Goal: Book appointment/travel/reservation

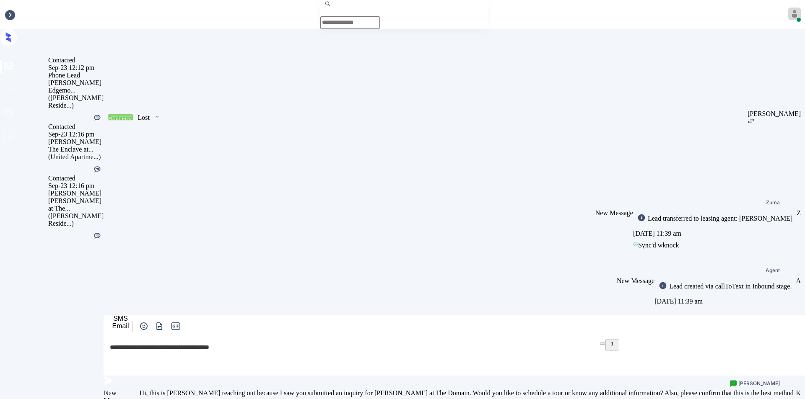
scroll to position [2463, 0]
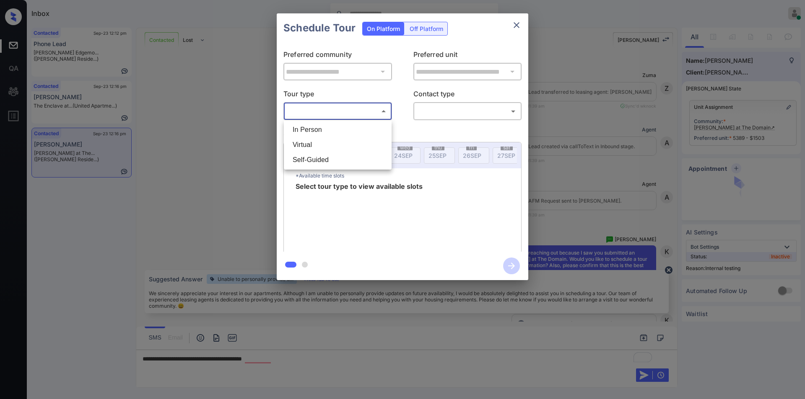
scroll to position [2463, 0]
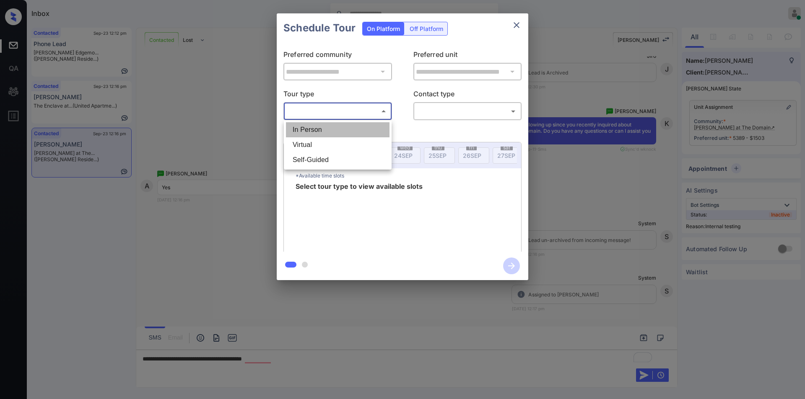
click at [313, 132] on li "In Person" at bounding box center [337, 129] width 103 height 15
type input "********"
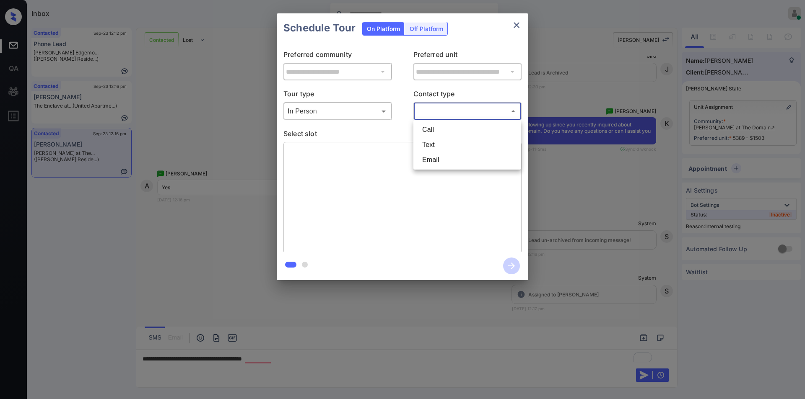
click at [445, 108] on body "Inbox Jiro Alonzo Online Set yourself offline Set yourself on break Profile Swi…" at bounding box center [402, 199] width 805 height 399
click at [440, 138] on li "Text" at bounding box center [466, 144] width 103 height 15
type input "****"
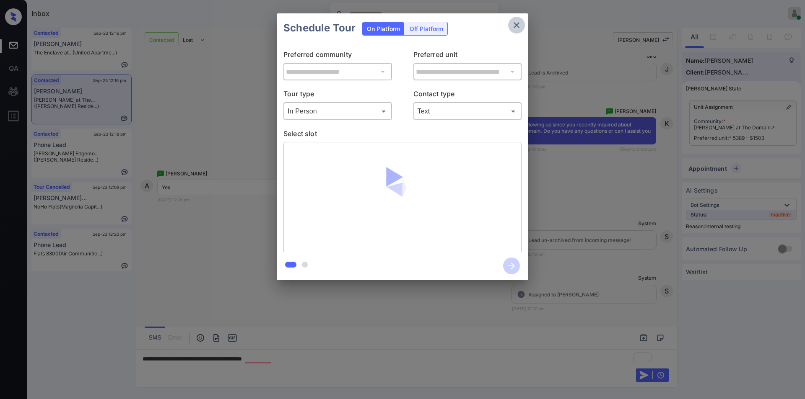
click at [517, 28] on icon "close" at bounding box center [516, 25] width 10 height 10
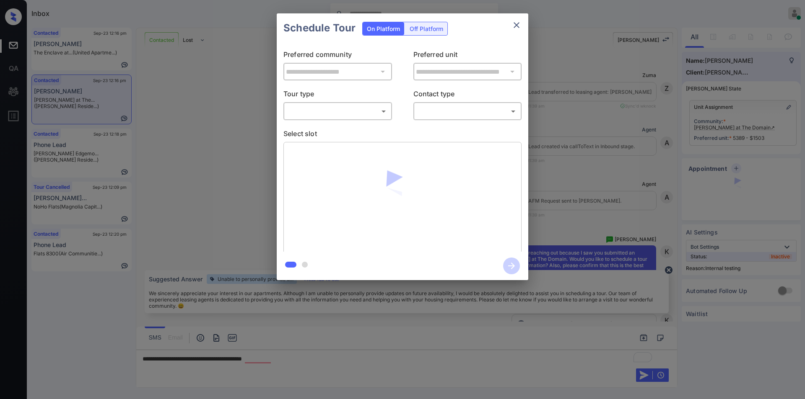
scroll to position [2463, 0]
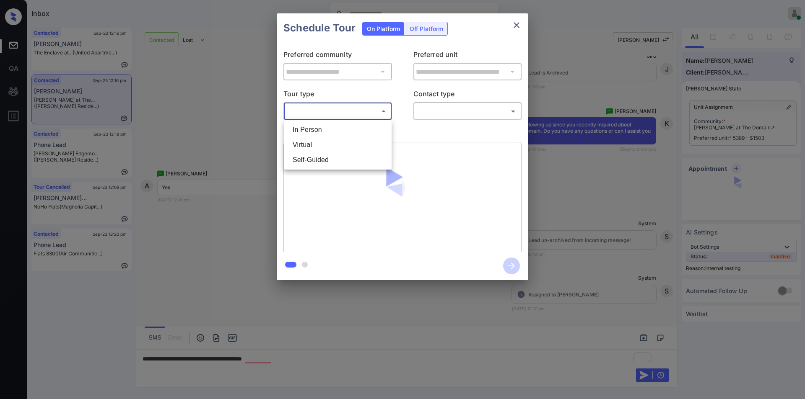
click at [348, 109] on body "Inbox Jiro Alonzo Online Set yourself offline Set yourself on break Profile Swi…" at bounding box center [402, 199] width 805 height 399
click at [323, 131] on li "In Person" at bounding box center [337, 129] width 103 height 15
type input "********"
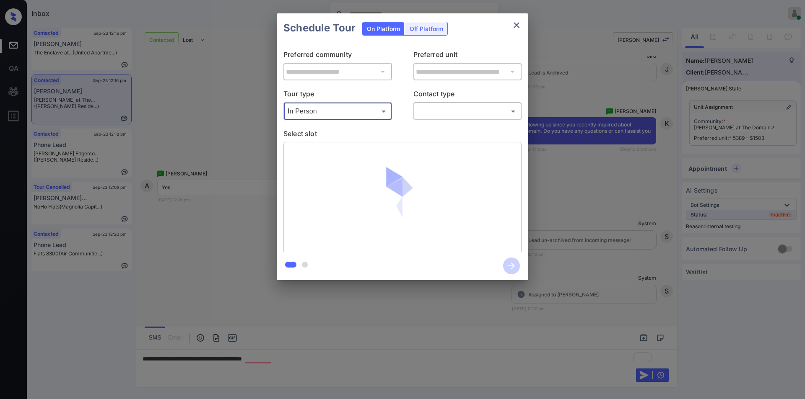
click at [455, 112] on body "Inbox Jiro Alonzo Online Set yourself offline Set yourself on break Profile Swi…" at bounding box center [402, 199] width 805 height 399
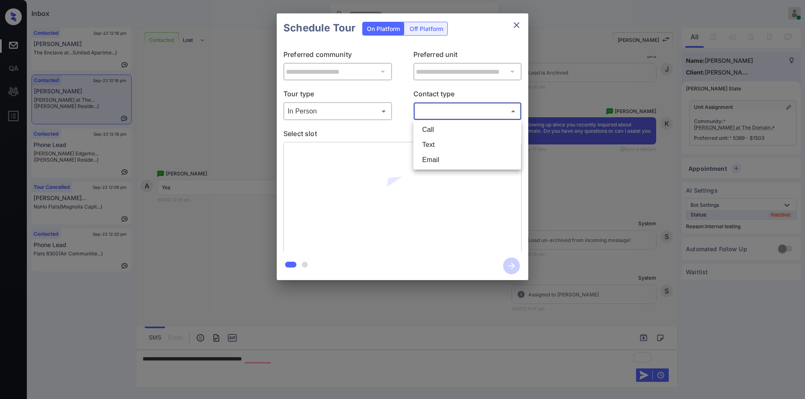
click at [443, 142] on li "Text" at bounding box center [466, 144] width 103 height 15
type input "****"
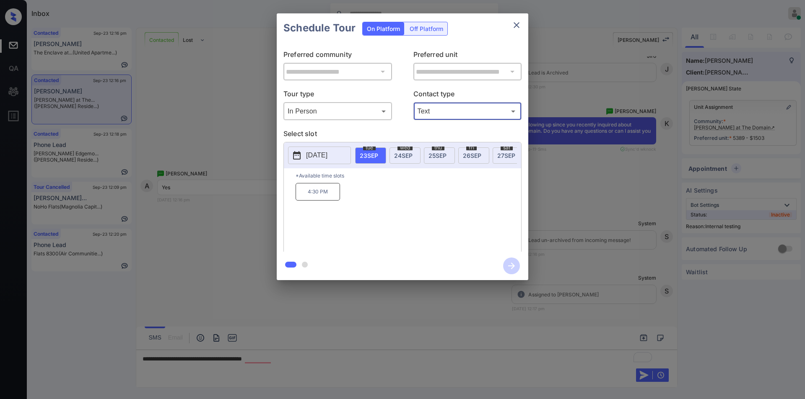
click at [327, 156] on p "2025-09-23" at bounding box center [316, 155] width 21 height 10
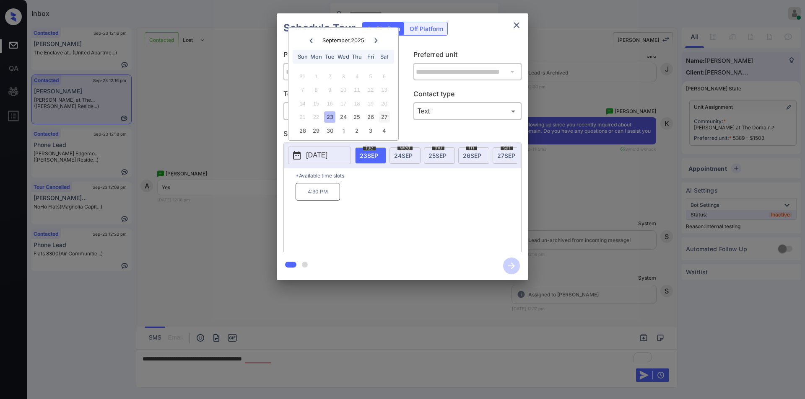
click at [383, 117] on div "27" at bounding box center [383, 116] width 11 height 11
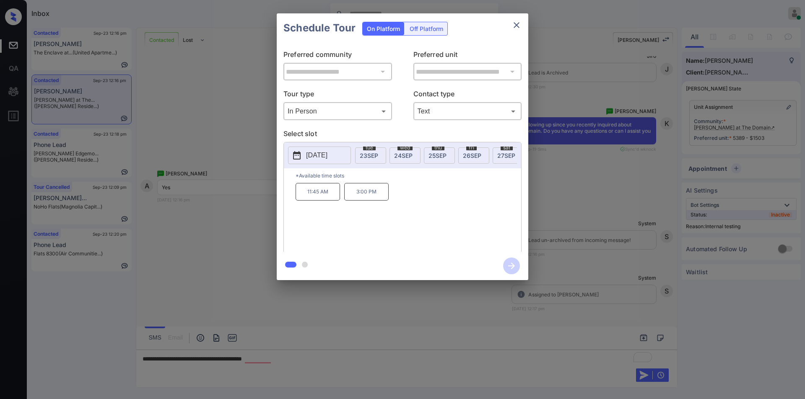
click at [125, 255] on div "**********" at bounding box center [402, 147] width 805 height 294
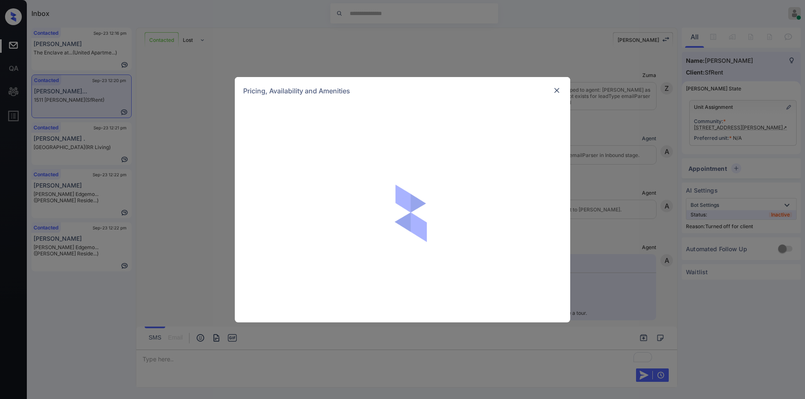
scroll to position [2344, 0]
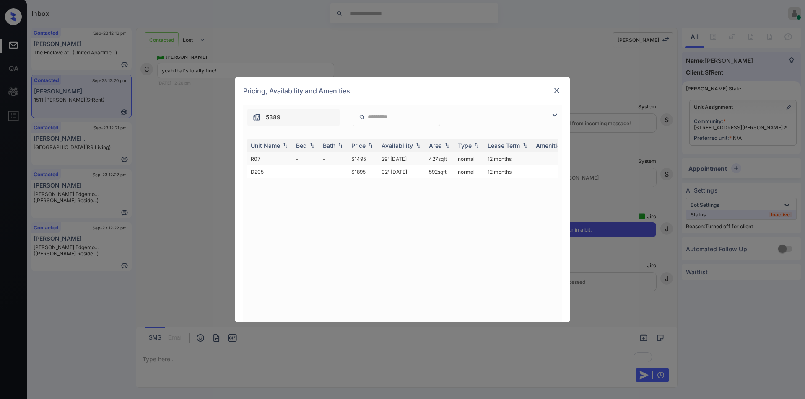
click at [363, 157] on td "$1495" at bounding box center [363, 159] width 30 height 13
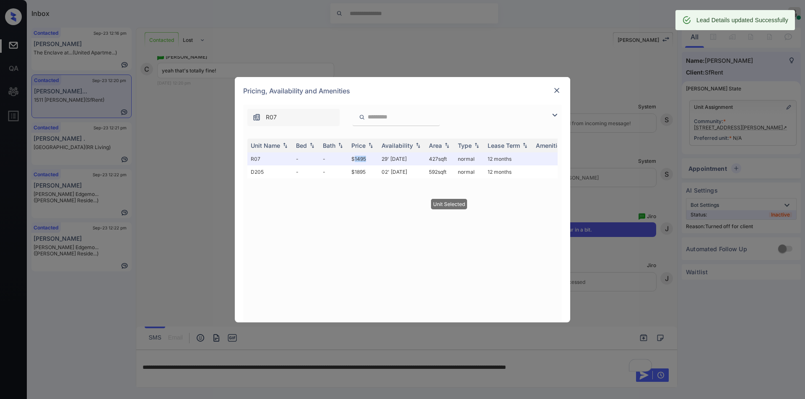
click at [556, 89] on img at bounding box center [556, 90] width 8 height 8
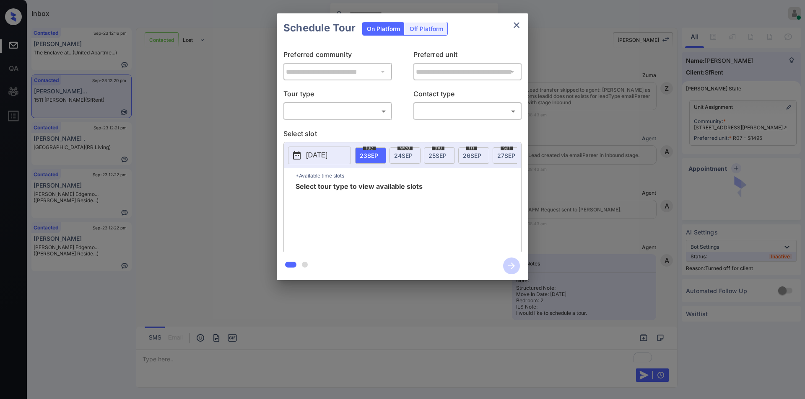
scroll to position [2398, 0]
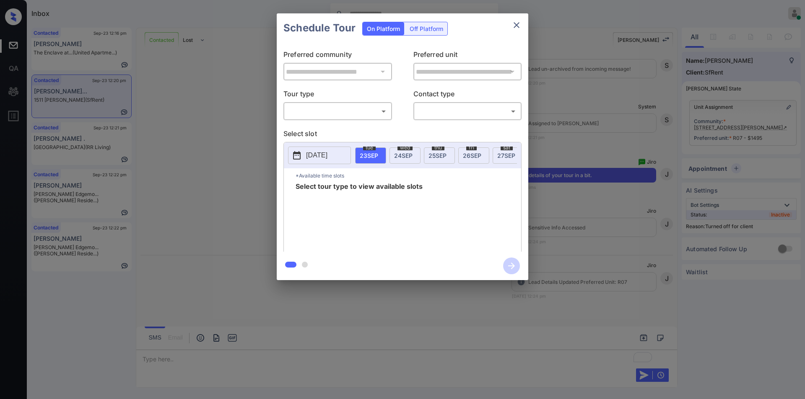
click at [415, 28] on div "Off Platform" at bounding box center [426, 28] width 42 height 13
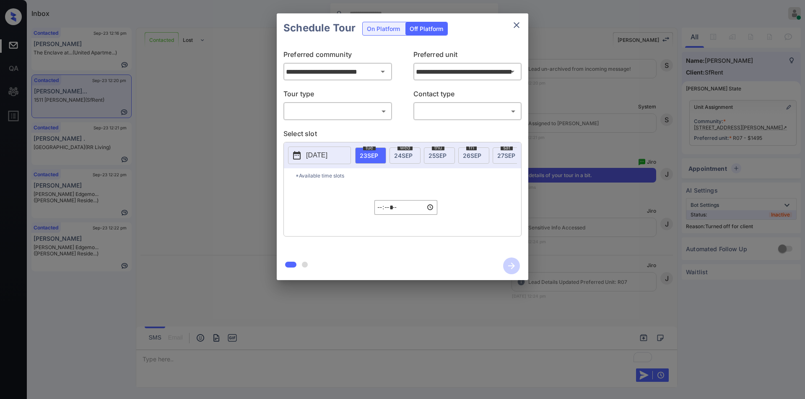
click at [322, 106] on body "Inbox Jiro Alonzo Online Set yourself offline Set yourself on break Profile Swi…" at bounding box center [402, 199] width 805 height 399
drag, startPoint x: 314, startPoint y: 124, endPoint x: 389, endPoint y: 129, distance: 74.8
click at [314, 124] on li "In Person" at bounding box center [337, 129] width 103 height 15
type input "********"
click at [445, 110] on body "Inbox Jiro Alonzo Online Set yourself offline Set yourself on break Profile Swi…" at bounding box center [402, 199] width 805 height 399
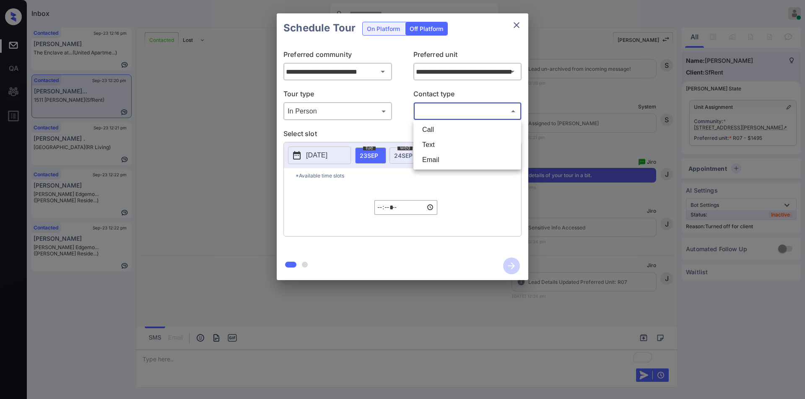
click at [431, 145] on li "Text" at bounding box center [466, 144] width 103 height 15
type input "****"
click at [317, 155] on p "2025-09-22" at bounding box center [316, 155] width 21 height 10
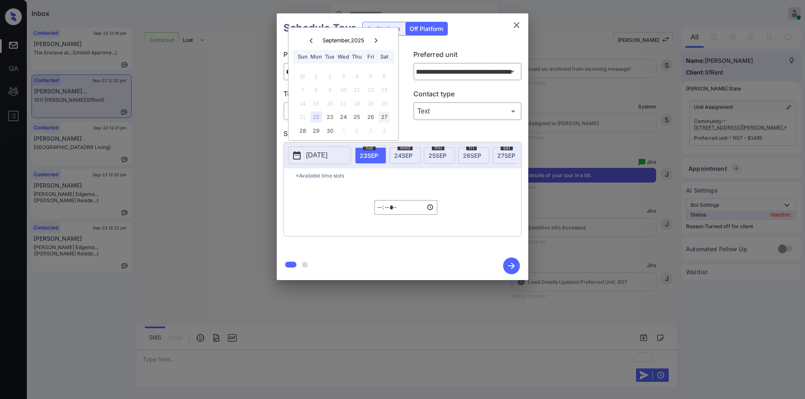
click at [383, 116] on div "27" at bounding box center [383, 116] width 11 height 11
click at [380, 212] on input "*****" at bounding box center [405, 207] width 63 height 15
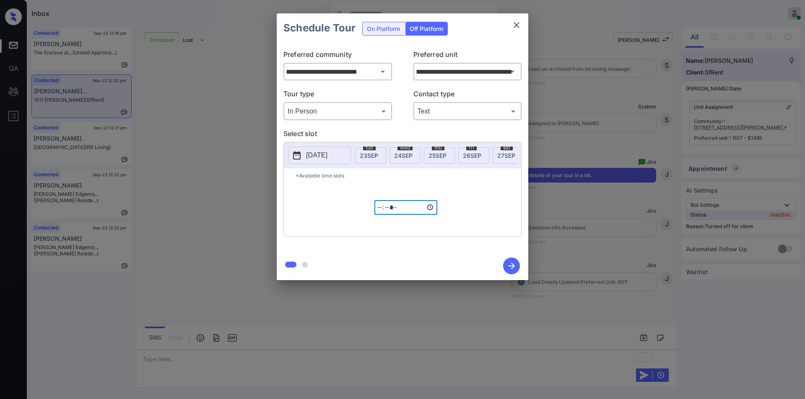
type input "*****"
click at [508, 264] on icon "button" at bounding box center [511, 266] width 17 height 17
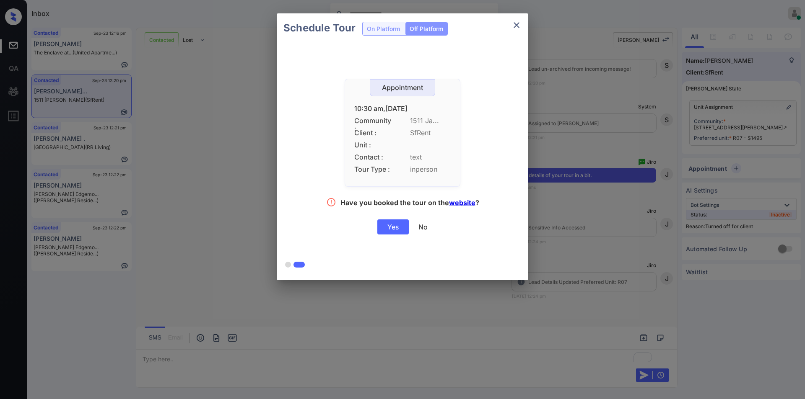
click at [387, 231] on div "Yes" at bounding box center [392, 227] width 31 height 15
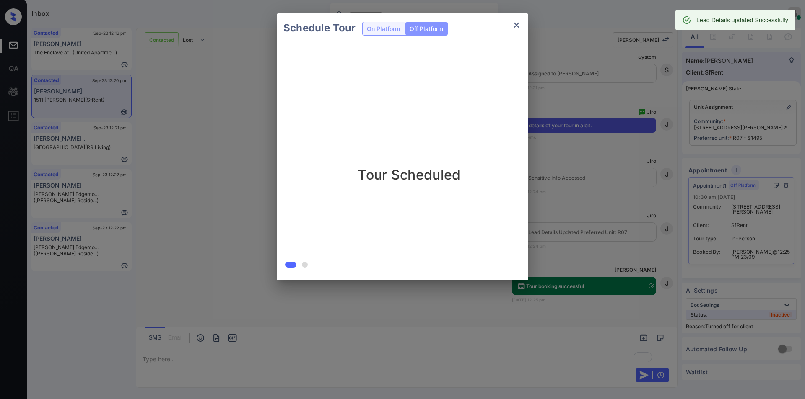
scroll to position [2452, 0]
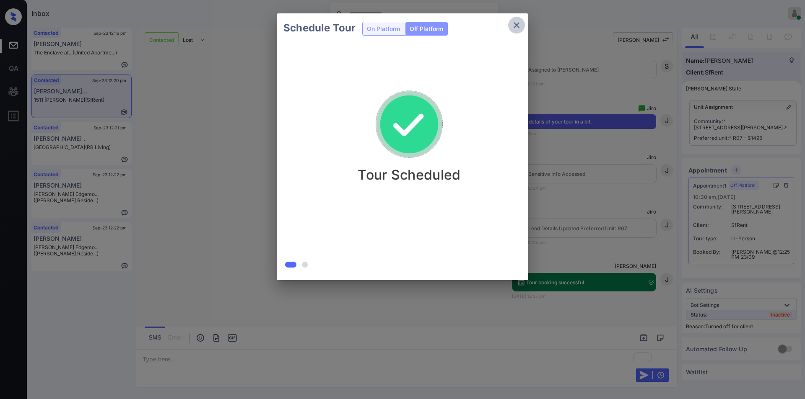
click at [516, 26] on icon "close" at bounding box center [516, 25] width 10 height 10
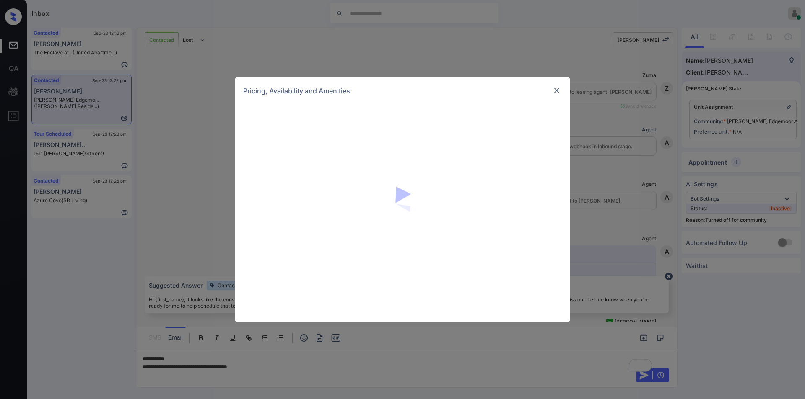
scroll to position [1222, 0]
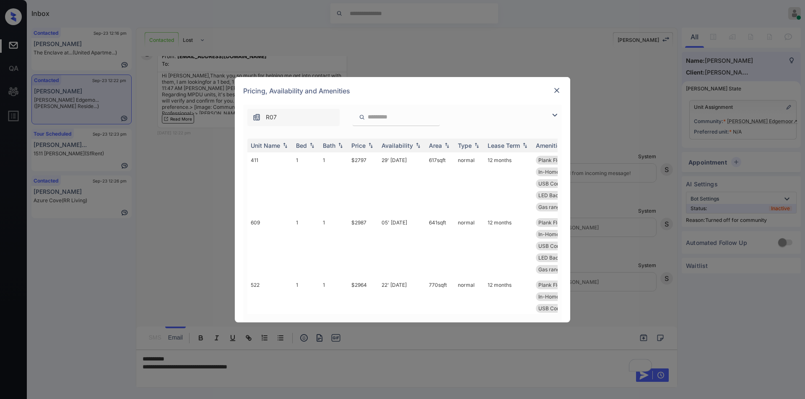
click at [555, 114] on img at bounding box center [554, 115] width 10 height 10
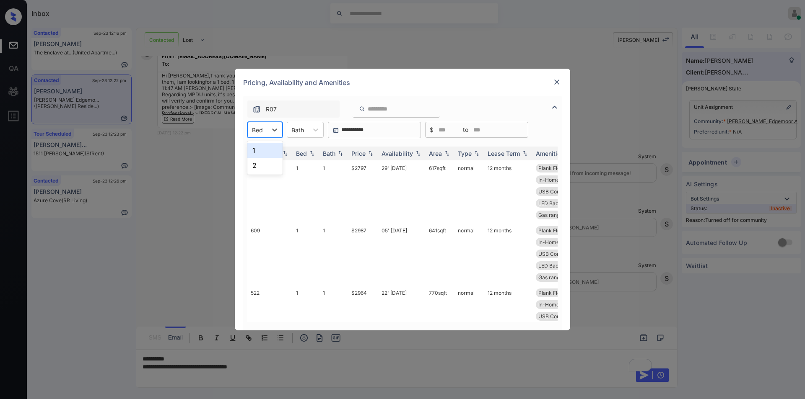
click at [259, 128] on div at bounding box center [257, 130] width 11 height 9
click at [256, 148] on div "1" at bounding box center [264, 150] width 35 height 15
drag, startPoint x: 351, startPoint y: 169, endPoint x: 378, endPoint y: 171, distance: 27.7
click at [378, 171] on tr "411 1 1 $2797 29' Oct 25 617 sqft normal 12 months Plank Flooring ... Quartz Co…" at bounding box center [466, 191] width 438 height 62
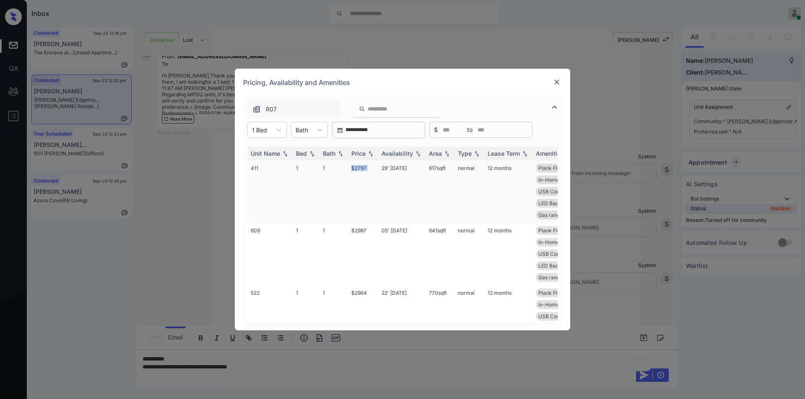
copy td "$2797"
click at [362, 168] on td "$2797" at bounding box center [363, 191] width 30 height 62
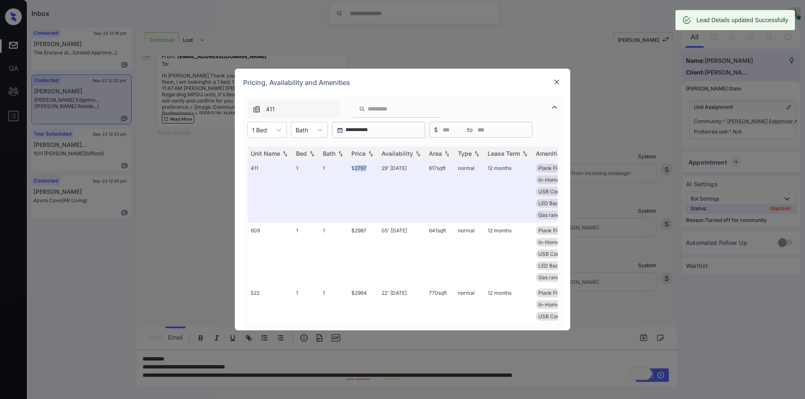
click at [555, 82] on img at bounding box center [556, 82] width 8 height 8
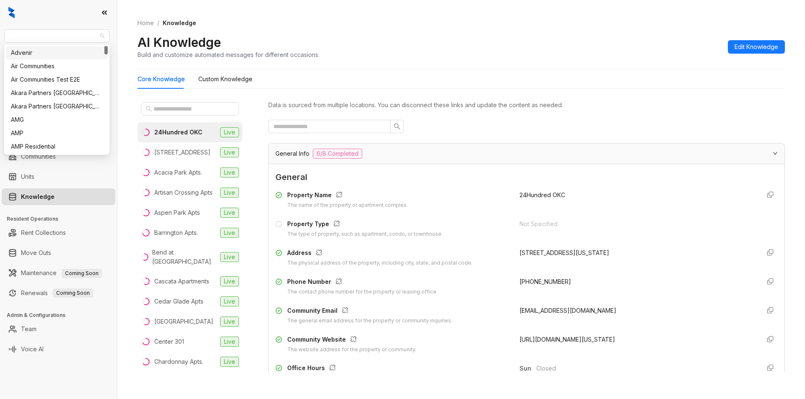
click at [91, 31] on span "Case and Associates" at bounding box center [56, 36] width 95 height 13
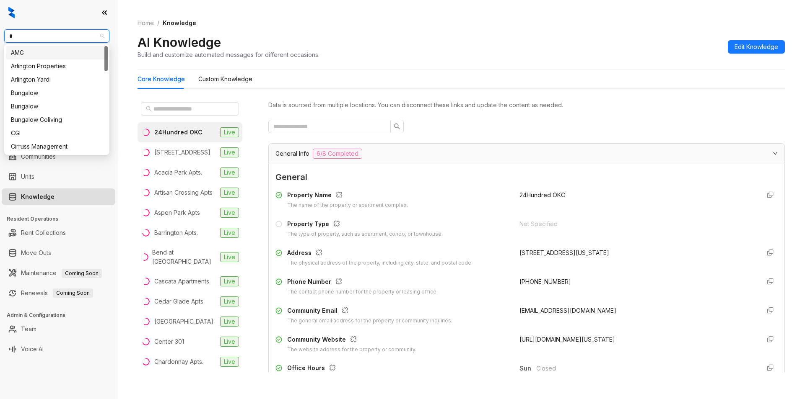
type input "**"
click at [58, 93] on div "Gallery Residential" at bounding box center [57, 92] width 92 height 9
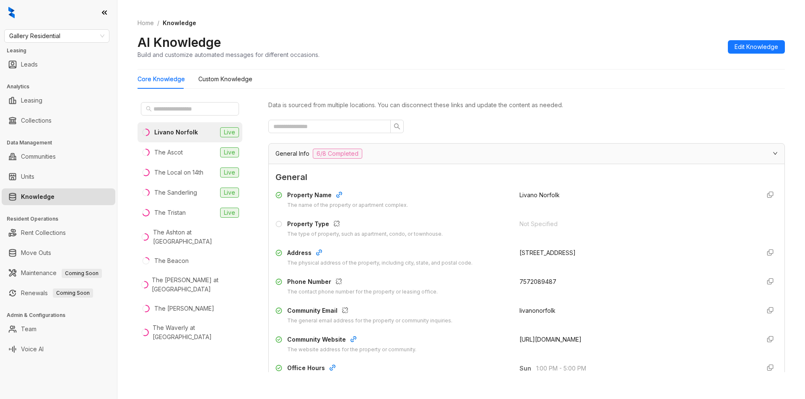
drag, startPoint x: 512, startPoint y: 283, endPoint x: 566, endPoint y: 277, distance: 53.9
click at [566, 277] on div "Phone Number The contact phone number for the property or leasing office. 75720…" at bounding box center [526, 286] width 502 height 19
copy span "7572089487"
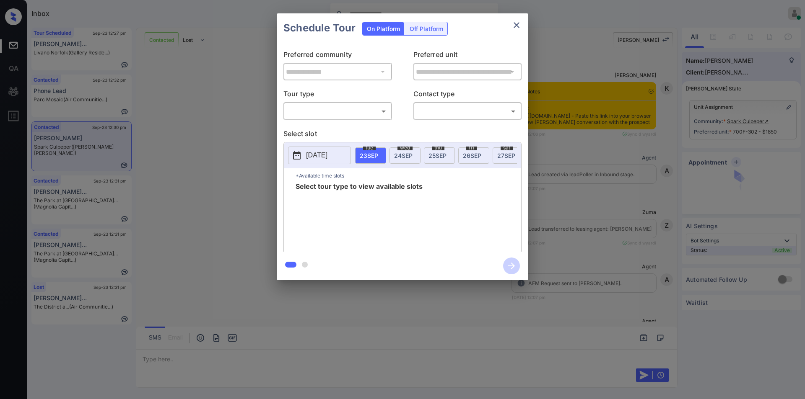
scroll to position [997, 0]
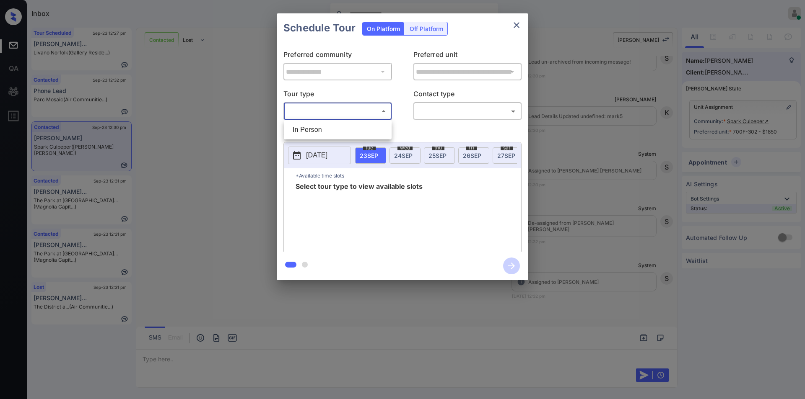
click at [322, 107] on body "Inbox Jiro Alonzo Online Set yourself offline Set yourself on break Profile Swi…" at bounding box center [402, 199] width 805 height 399
click at [318, 130] on li "In Person" at bounding box center [337, 129] width 103 height 15
type input "********"
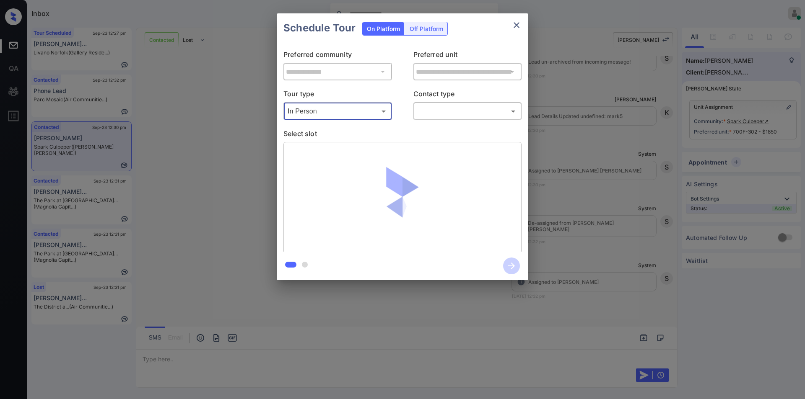
click at [459, 113] on body "Inbox Jiro Alonzo Online Set yourself offline Set yourself on break Profile Swi…" at bounding box center [402, 199] width 805 height 399
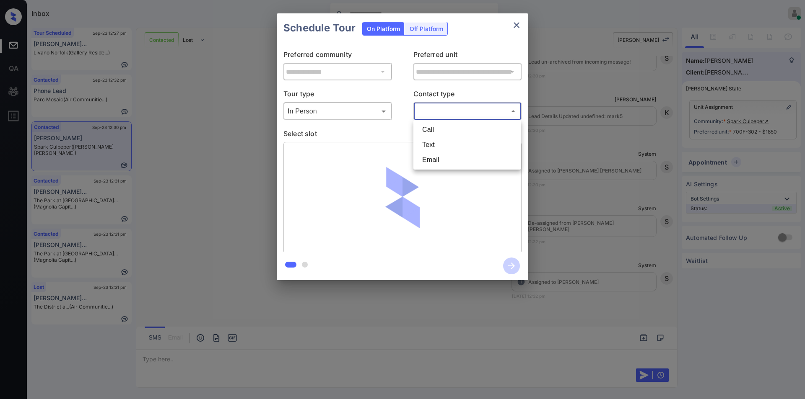
click at [446, 148] on li "Text" at bounding box center [466, 144] width 103 height 15
type input "****"
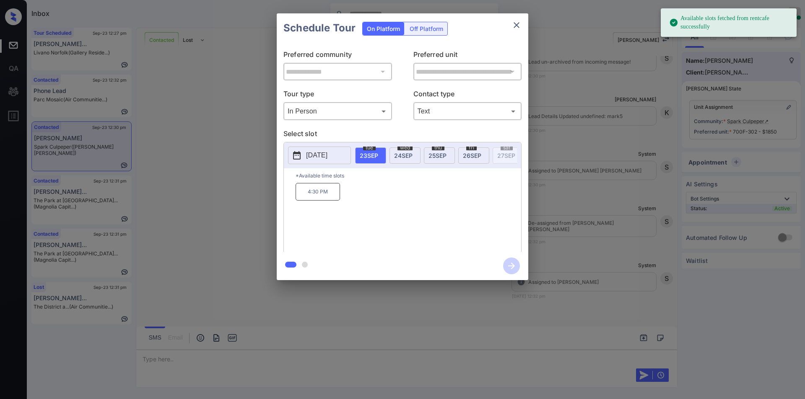
click at [410, 158] on span "24 SEP" at bounding box center [403, 155] width 18 height 7
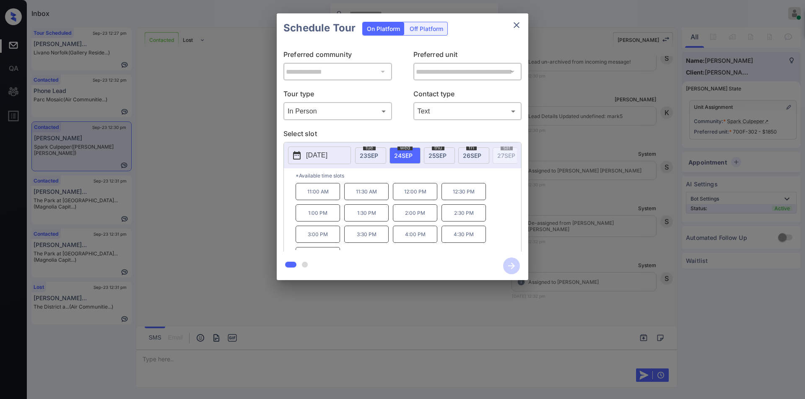
click at [327, 195] on p "11:00 AM" at bounding box center [317, 191] width 44 height 17
click at [516, 263] on icon "button" at bounding box center [511, 266] width 17 height 17
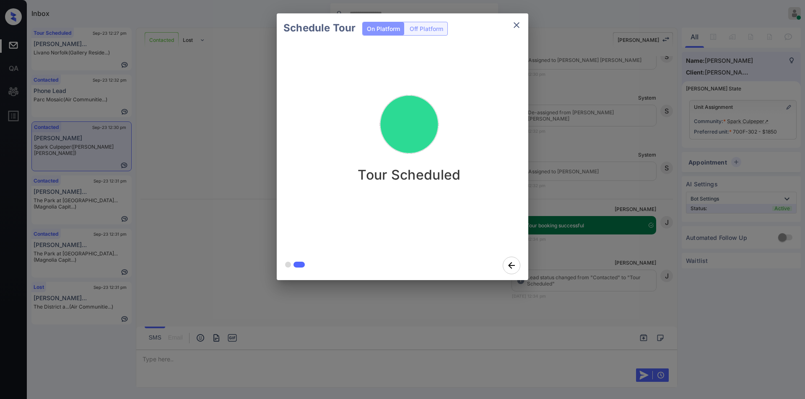
scroll to position [1108, 0]
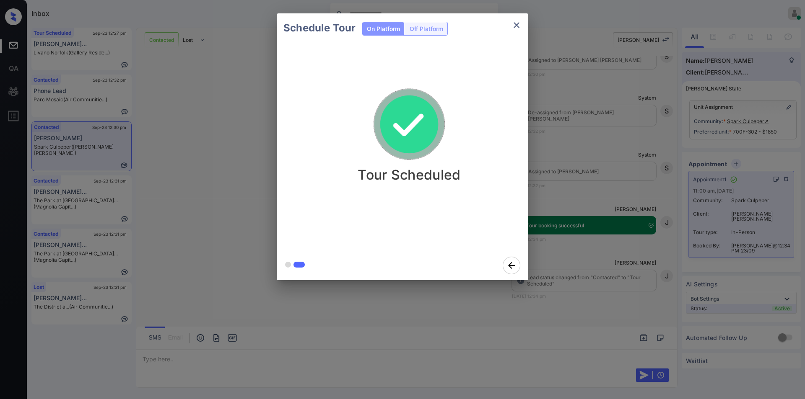
click at [515, 24] on icon "close" at bounding box center [516, 25] width 6 height 6
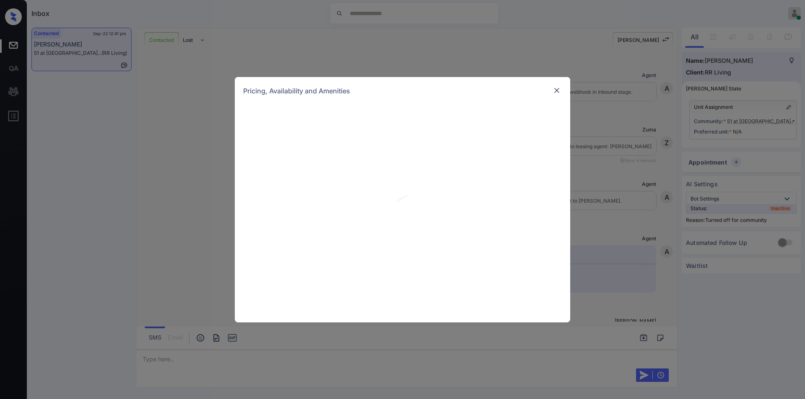
scroll to position [351, 0]
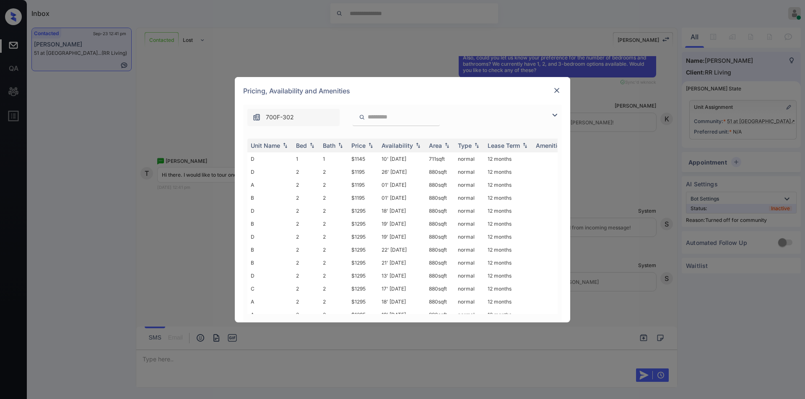
click at [553, 115] on img at bounding box center [554, 115] width 10 height 10
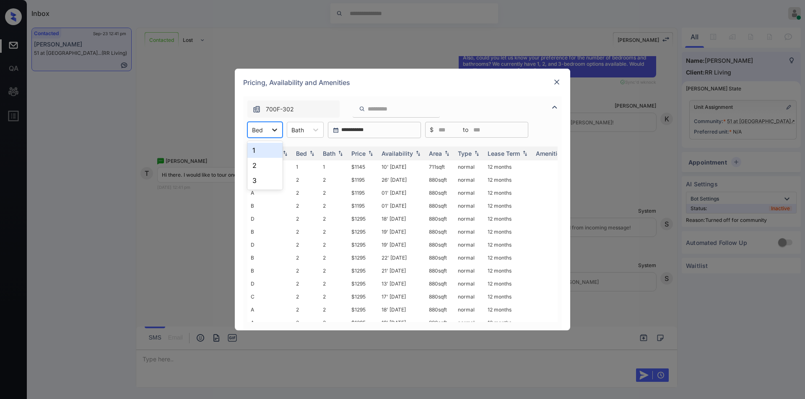
click at [273, 127] on icon at bounding box center [274, 130] width 8 height 8
click at [254, 185] on div "3" at bounding box center [264, 180] width 35 height 15
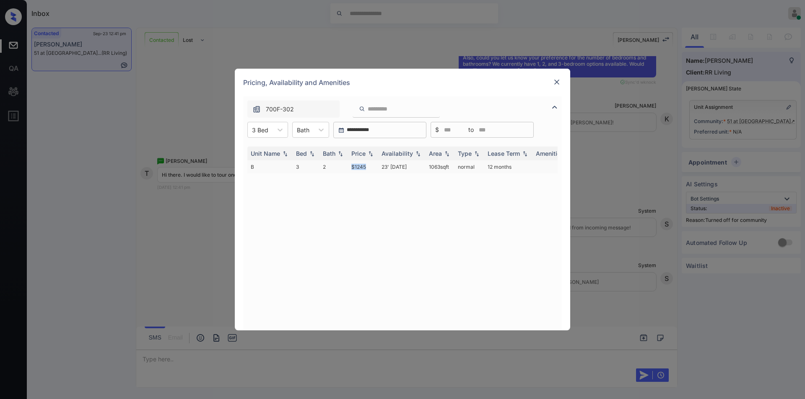
drag, startPoint x: 352, startPoint y: 164, endPoint x: 366, endPoint y: 165, distance: 14.3
click at [366, 165] on td "$1245" at bounding box center [363, 166] width 30 height 13
copy td "$1245"
click at [360, 166] on td "$1245" at bounding box center [363, 166] width 30 height 13
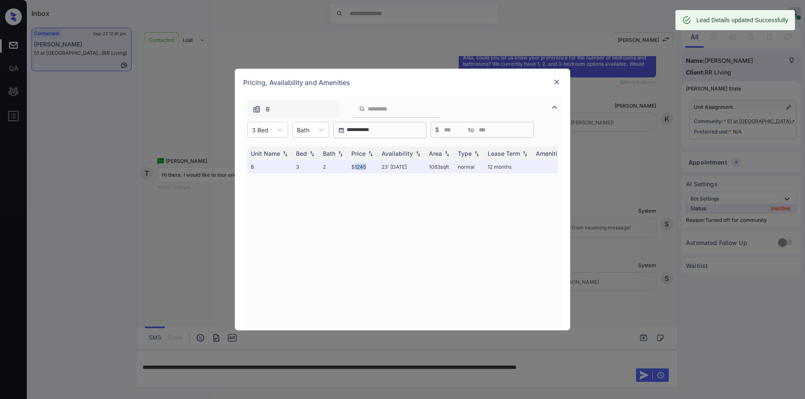
click at [556, 81] on img at bounding box center [556, 82] width 8 height 8
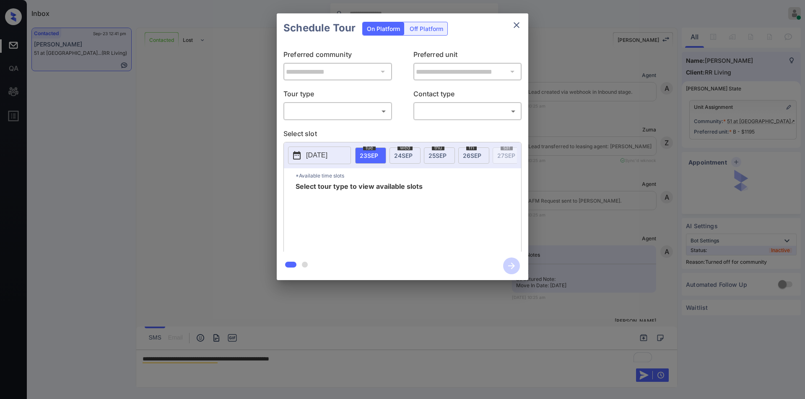
scroll to position [406, 0]
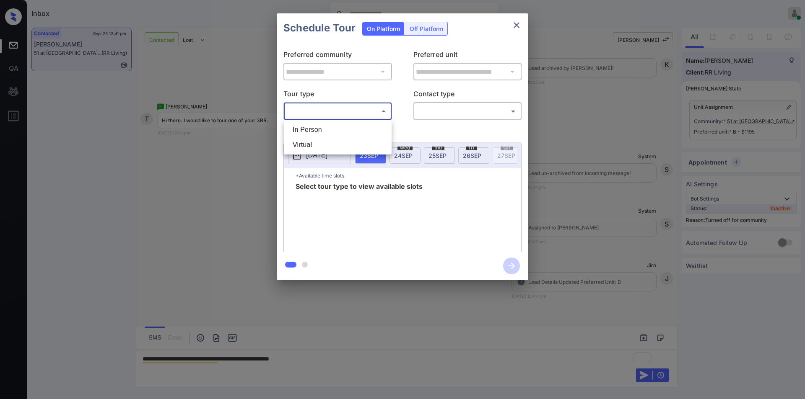
click at [346, 111] on body "Inbox [PERSON_NAME] Online Set yourself offline Set yourself on break Profile S…" at bounding box center [402, 199] width 805 height 399
click at [313, 131] on li "In Person" at bounding box center [337, 129] width 103 height 15
type input "********"
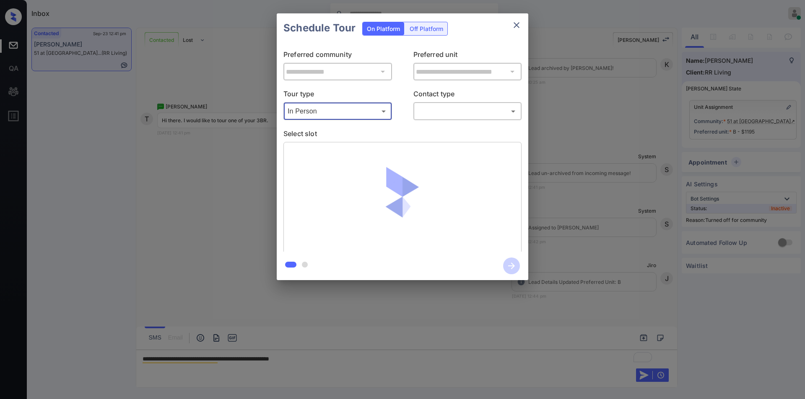
click at [442, 103] on div "​ ​" at bounding box center [467, 111] width 109 height 18
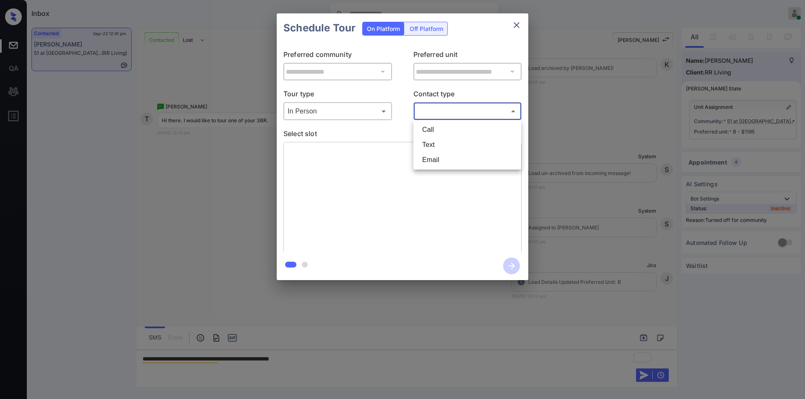
click at [435, 114] on body "Inbox Jiro Alonzo Online Set yourself offline Set yourself on break Profile Swi…" at bounding box center [402, 199] width 805 height 399
click at [429, 143] on li "Text" at bounding box center [466, 144] width 103 height 15
type input "****"
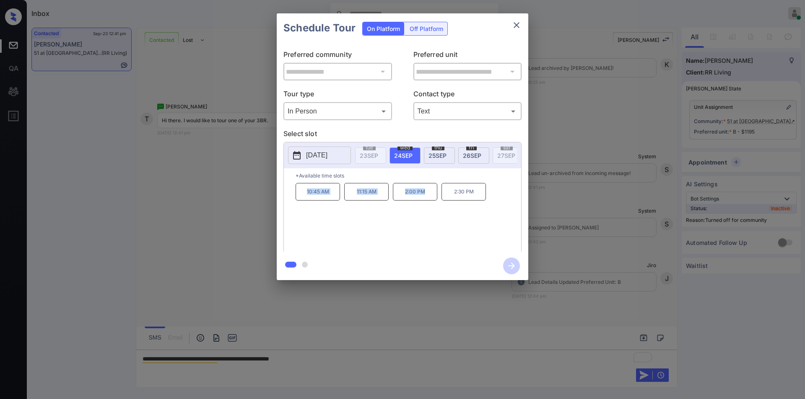
drag, startPoint x: 358, startPoint y: 197, endPoint x: 433, endPoint y: 189, distance: 75.8
click at [433, 189] on div "10:45 AM 11:15 AM 2:00 PM 2:30 PM" at bounding box center [407, 216] width 225 height 67
copy div "10:45 AM 11:15 AM 2:00 PM"
click at [379, 364] on div at bounding box center [402, 199] width 805 height 399
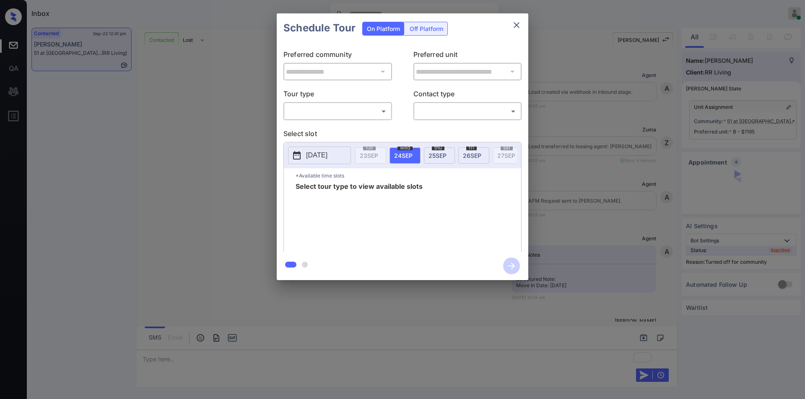
scroll to position [573, 0]
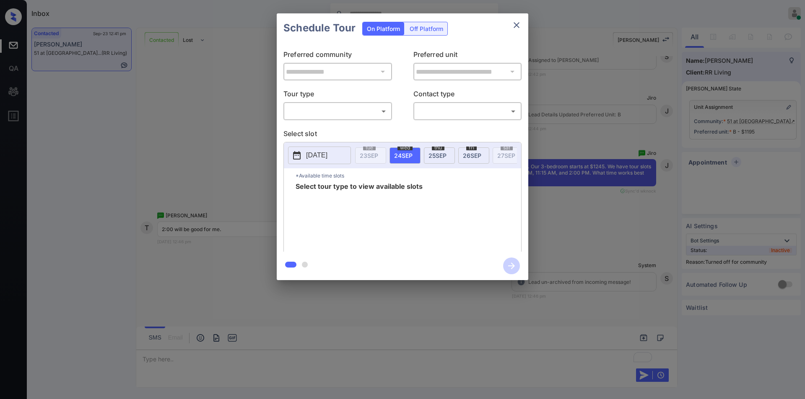
click at [340, 113] on body "Inbox [PERSON_NAME] Online Set yourself offline Set yourself on break Profile S…" at bounding box center [402, 199] width 805 height 399
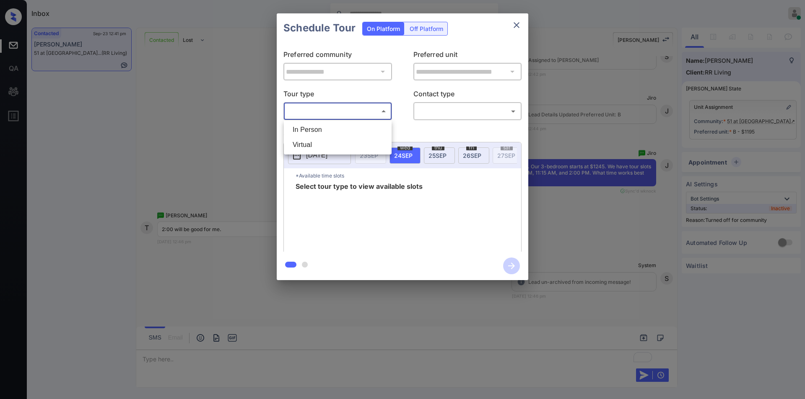
click at [319, 127] on li "In Person" at bounding box center [337, 129] width 103 height 15
type input "********"
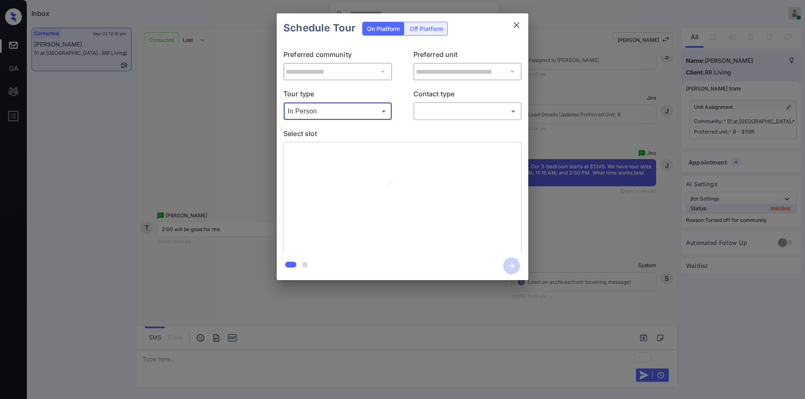
click at [429, 106] on body "Inbox [PERSON_NAME] Online Set yourself offline Set yourself on break Profile S…" at bounding box center [402, 199] width 805 height 399
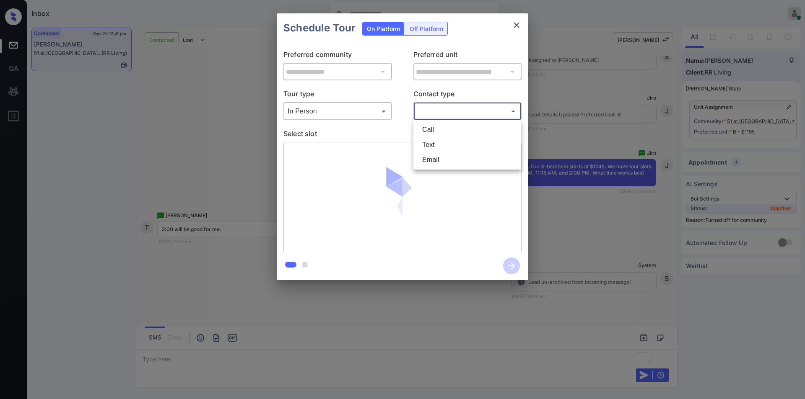
click at [426, 147] on li "Text" at bounding box center [466, 144] width 103 height 15
type input "****"
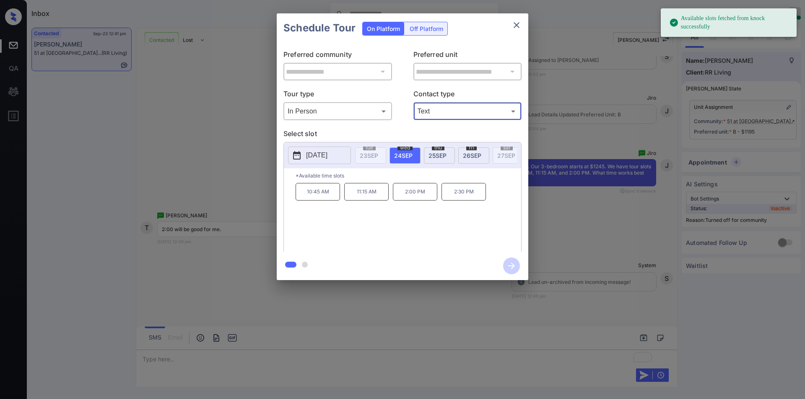
click at [403, 201] on p "2:00 PM" at bounding box center [415, 192] width 44 height 18
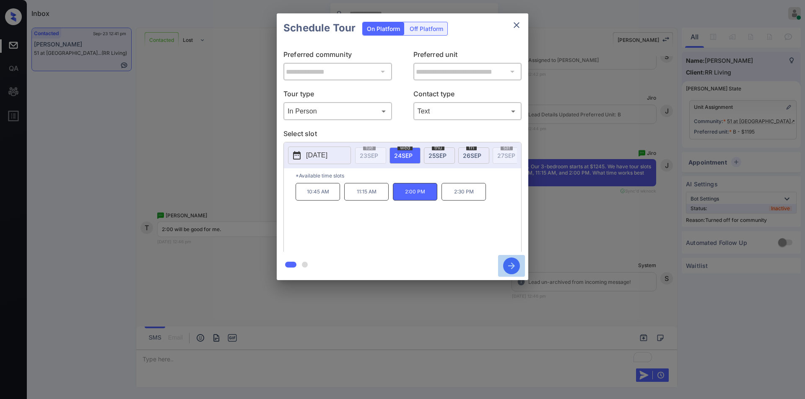
click at [507, 266] on icon "button" at bounding box center [511, 266] width 17 height 17
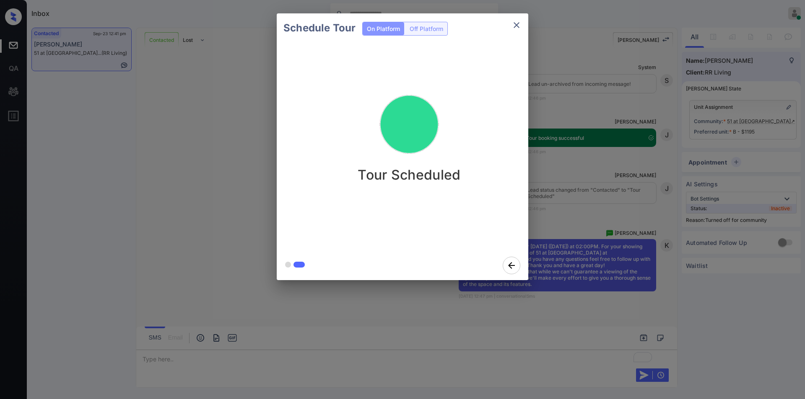
scroll to position [771, 0]
click at [520, 28] on icon "close" at bounding box center [516, 25] width 10 height 10
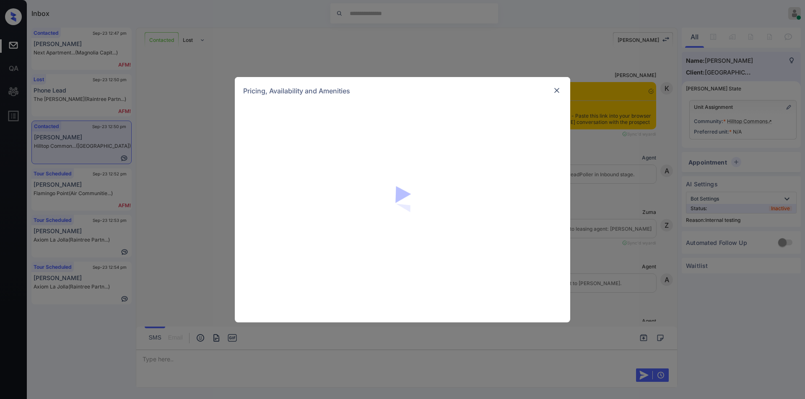
scroll to position [1469, 0]
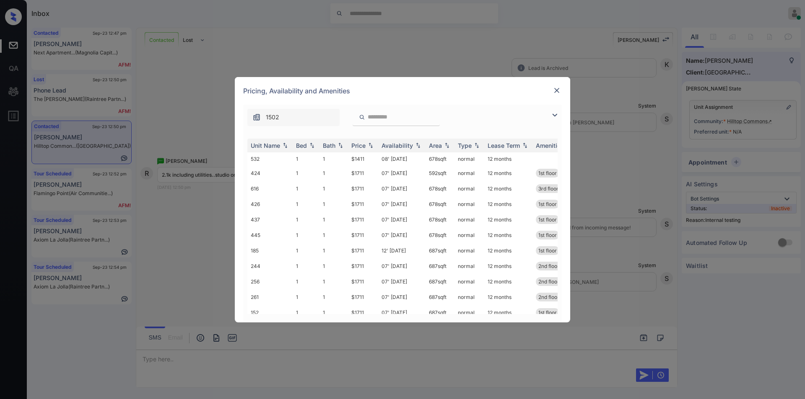
click at [555, 115] on img at bounding box center [554, 115] width 10 height 10
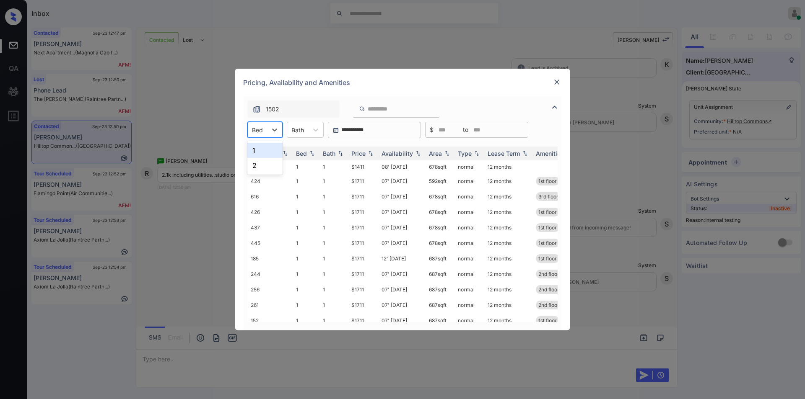
click at [266, 127] on div "Bed" at bounding box center [257, 130] width 19 height 12
click at [264, 147] on div "1" at bounding box center [264, 150] width 35 height 15
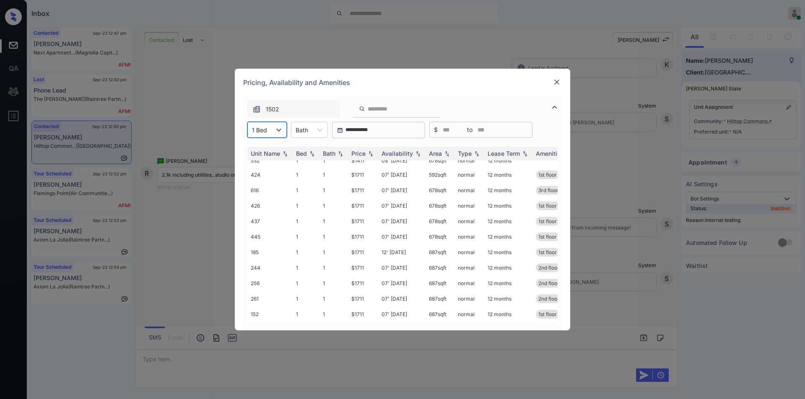
scroll to position [0, 0]
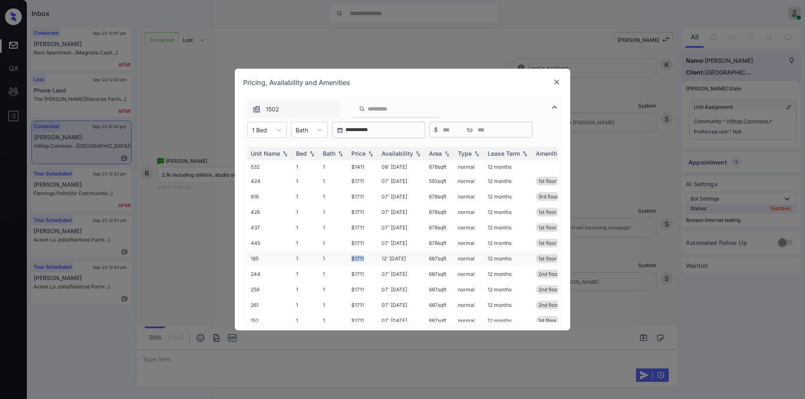
drag, startPoint x: 350, startPoint y: 262, endPoint x: 373, endPoint y: 258, distance: 23.4
click at [373, 258] on td "$1711" at bounding box center [363, 259] width 30 height 16
copy td "$1711"
click at [559, 83] on img at bounding box center [556, 82] width 8 height 8
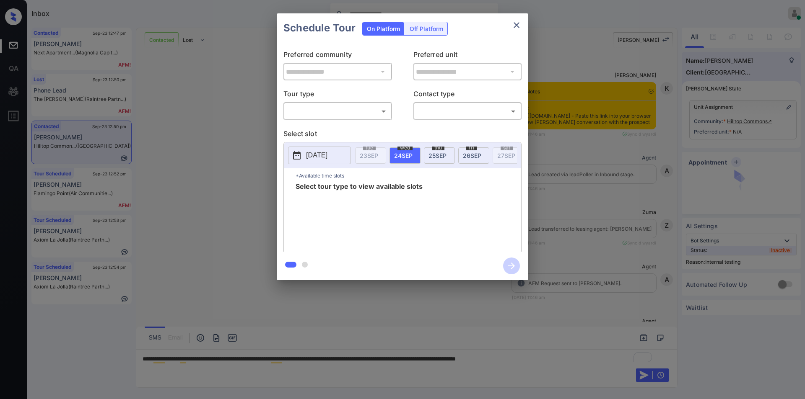
scroll to position [1469, 0]
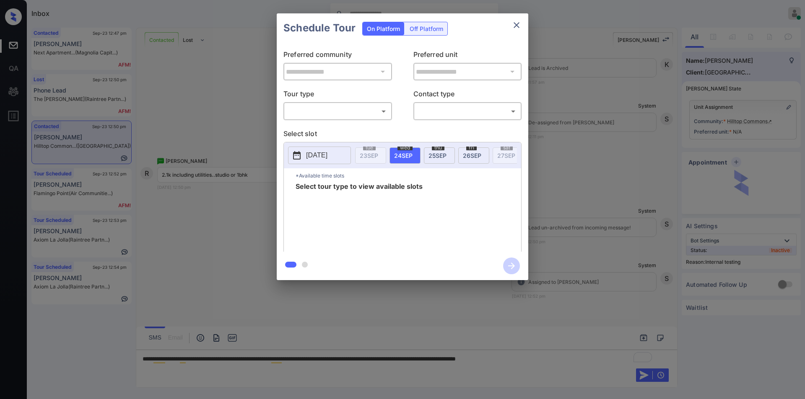
click at [322, 113] on body "Inbox [PERSON_NAME] Online Set yourself offline Set yourself on break Profile S…" at bounding box center [402, 199] width 805 height 399
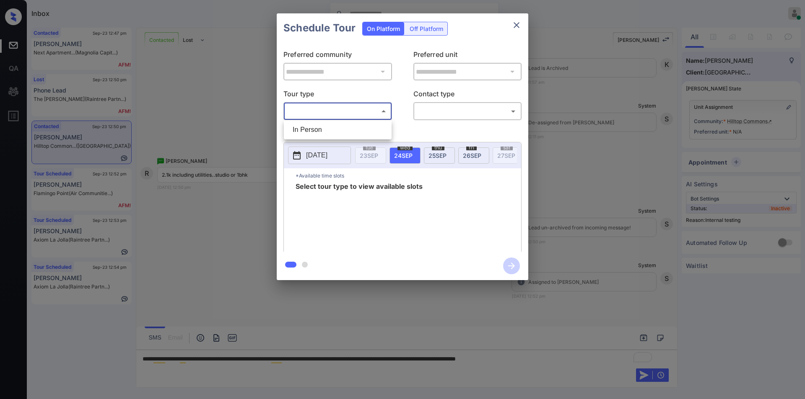
click at [311, 128] on li "In Person" at bounding box center [337, 129] width 103 height 15
type input "********"
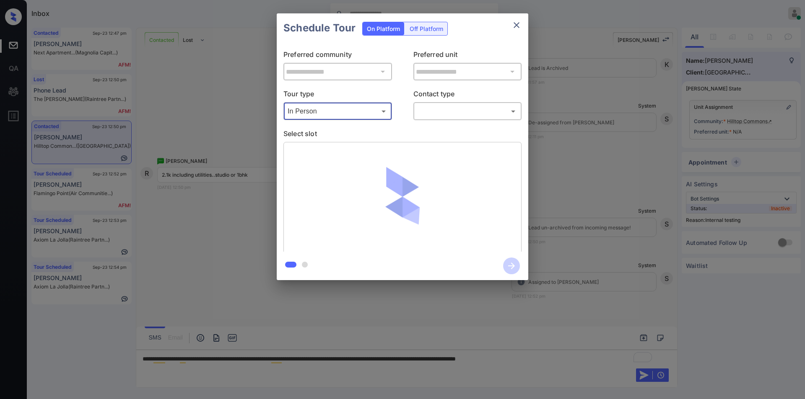
click at [437, 109] on body "Inbox [PERSON_NAME] Online Set yourself offline Set yourself on break Profile S…" at bounding box center [402, 199] width 805 height 399
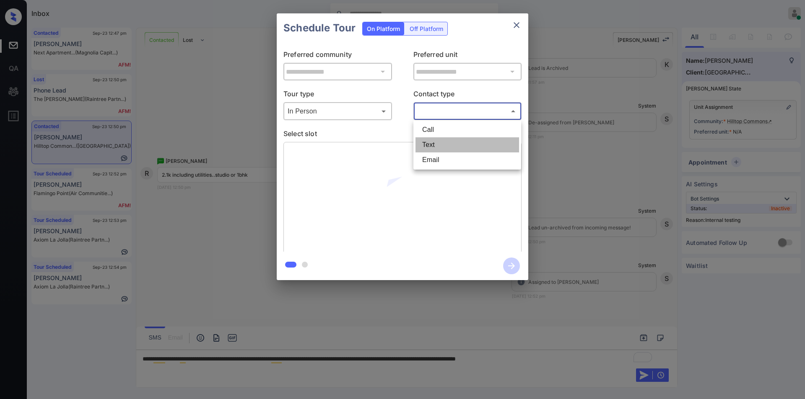
click at [435, 138] on li "Text" at bounding box center [466, 144] width 103 height 15
type input "****"
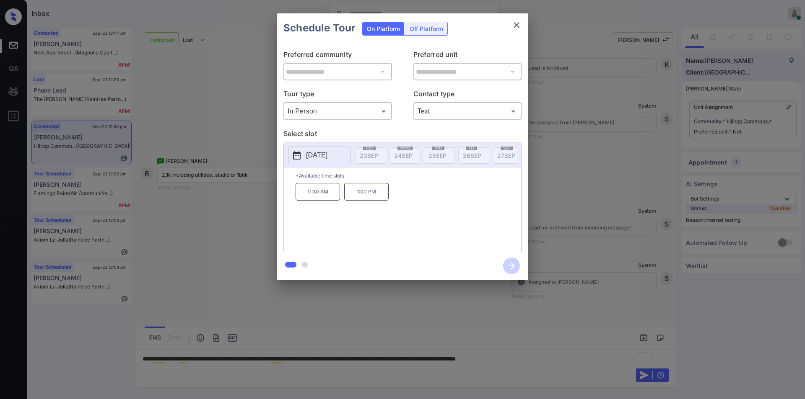
click at [240, 199] on div "**********" at bounding box center [402, 147] width 805 height 294
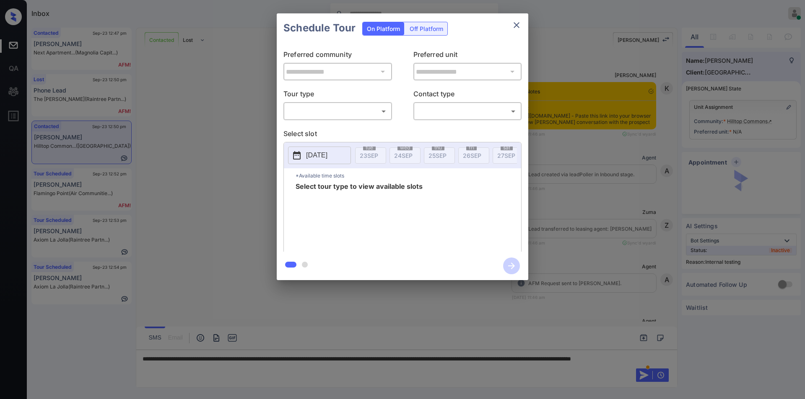
scroll to position [1469, 0]
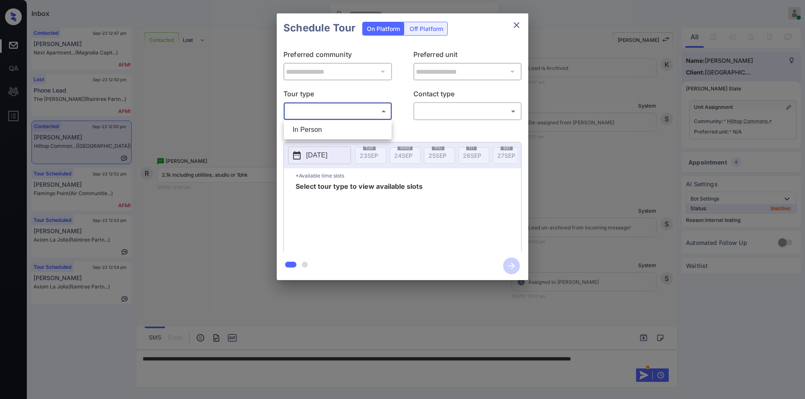
click at [335, 110] on body "Inbox Jiro Alonzo Online Set yourself offline Set yourself on break Profile Swi…" at bounding box center [402, 199] width 805 height 399
click at [316, 129] on li "In Person" at bounding box center [337, 129] width 103 height 15
type input "********"
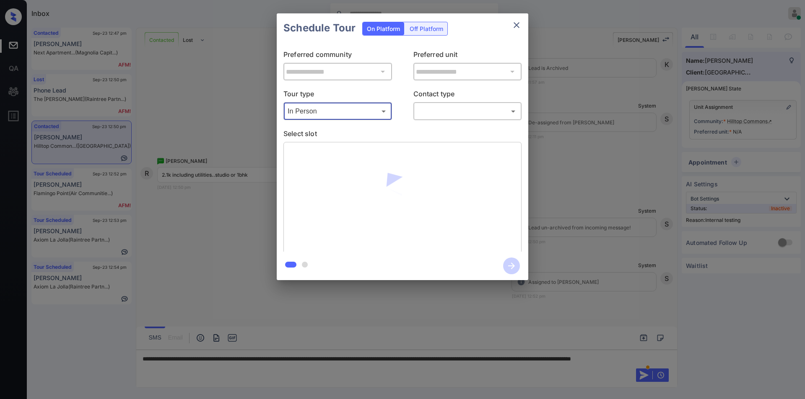
click at [429, 108] on body "Inbox Jiro Alonzo Online Set yourself offline Set yourself on break Profile Swi…" at bounding box center [402, 199] width 805 height 399
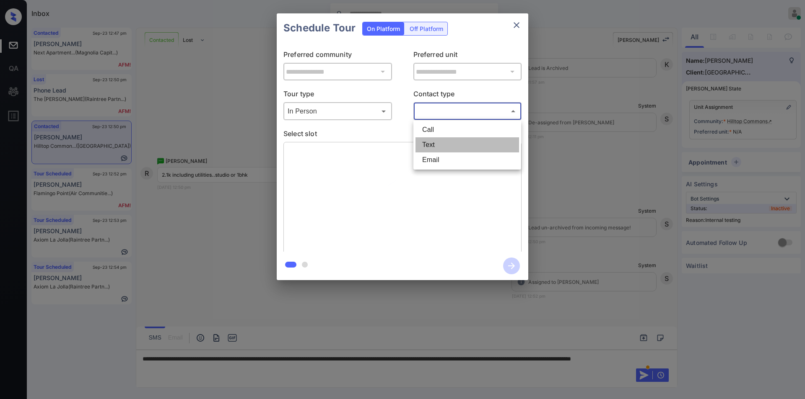
click at [432, 145] on li "Text" at bounding box center [466, 144] width 103 height 15
type input "****"
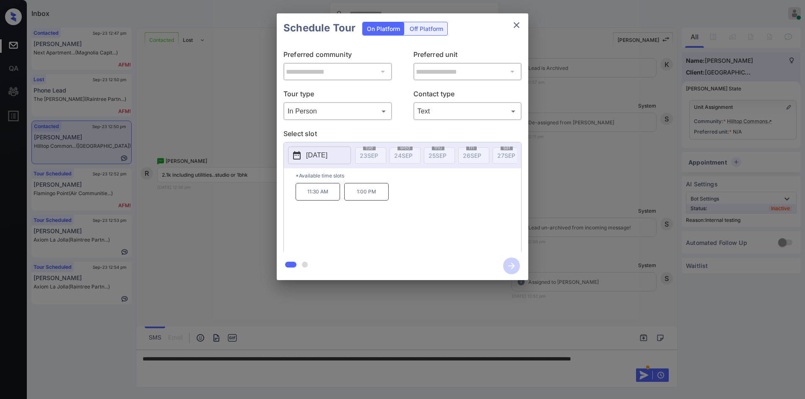
click at [593, 308] on div at bounding box center [402, 199] width 805 height 399
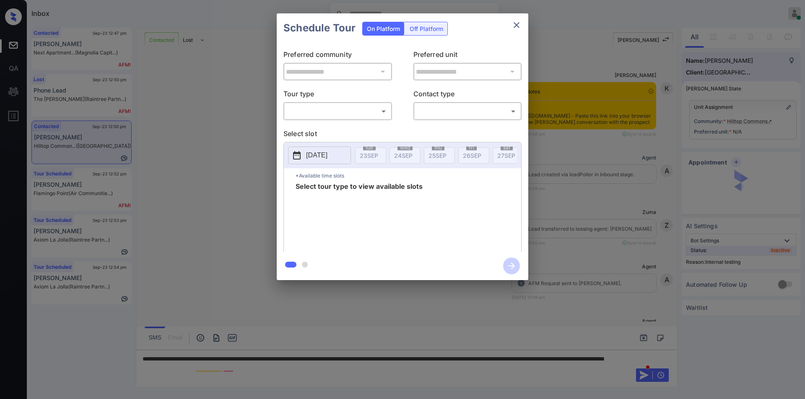
scroll to position [1469, 0]
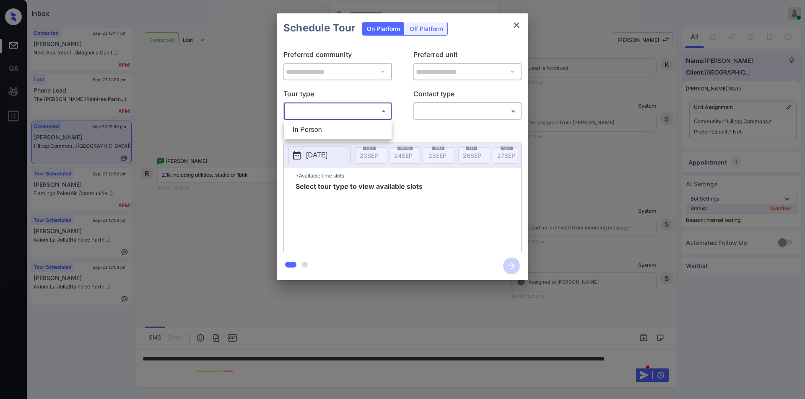
drag, startPoint x: 319, startPoint y: 106, endPoint x: 311, endPoint y: 125, distance: 20.5
click at [318, 107] on body "Inbox [PERSON_NAME] Online Set yourself offline Set yourself on break Profile S…" at bounding box center [402, 199] width 805 height 399
click at [311, 125] on li "In Person" at bounding box center [337, 129] width 103 height 15
type input "********"
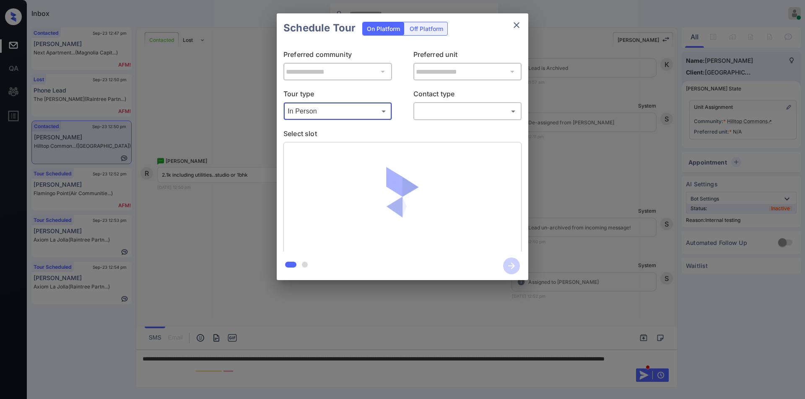
click at [433, 115] on body "Inbox [PERSON_NAME] Online Set yourself offline Set yourself on break Profile S…" at bounding box center [402, 199] width 805 height 399
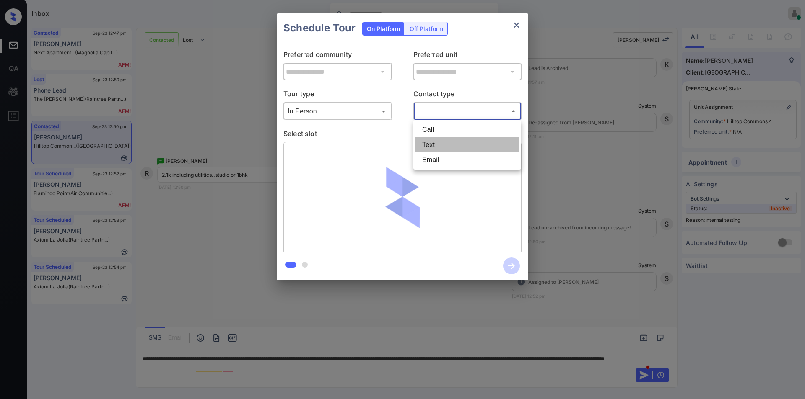
click at [428, 139] on li "Text" at bounding box center [466, 144] width 103 height 15
type input "****"
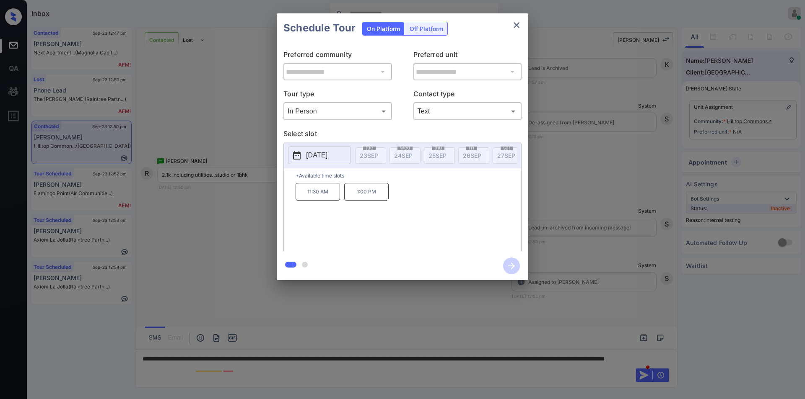
click at [327, 158] on p "[DATE]" at bounding box center [316, 155] width 21 height 10
click at [314, 134] on div "29" at bounding box center [315, 130] width 11 height 11
click at [175, 263] on div "**********" at bounding box center [402, 147] width 805 height 294
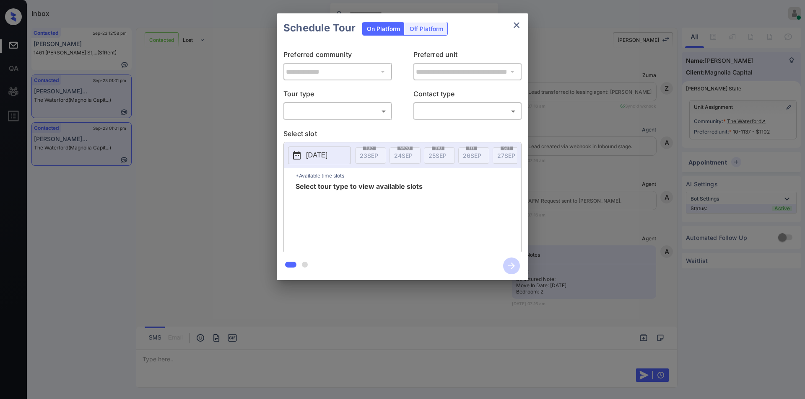
scroll to position [2728, 0]
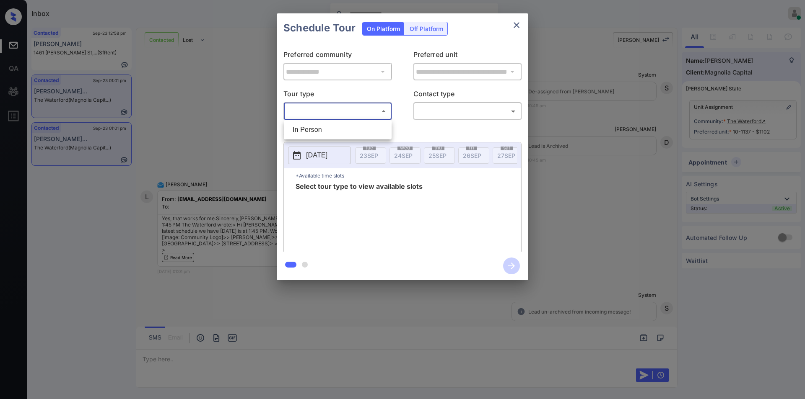
click at [319, 110] on body "Inbox [PERSON_NAME] Online Set yourself offline Set yourself on break Profile S…" at bounding box center [402, 199] width 805 height 399
click at [312, 125] on li "In Person" at bounding box center [337, 129] width 103 height 15
type input "********"
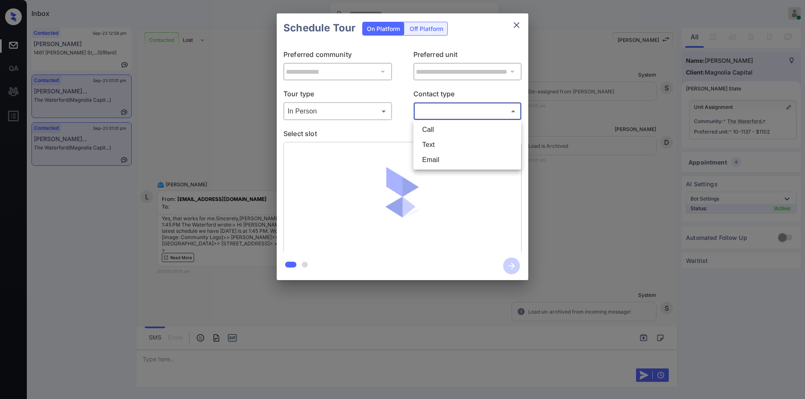
click at [437, 110] on body "Inbox [PERSON_NAME] Online Set yourself offline Set yourself on break Profile S…" at bounding box center [402, 199] width 805 height 399
click at [422, 161] on li "Email" at bounding box center [466, 160] width 103 height 15
type input "*****"
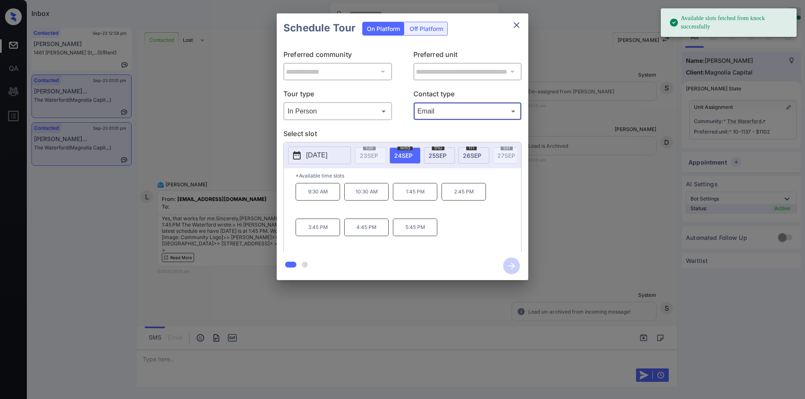
click at [474, 157] on span "[DATE]" at bounding box center [472, 155] width 18 height 7
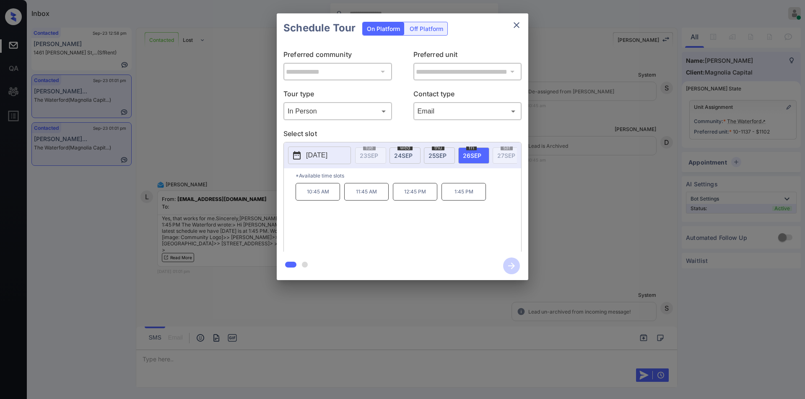
click at [466, 197] on p "1:45 PM" at bounding box center [463, 192] width 44 height 18
click at [511, 263] on icon "button" at bounding box center [511, 266] width 17 height 17
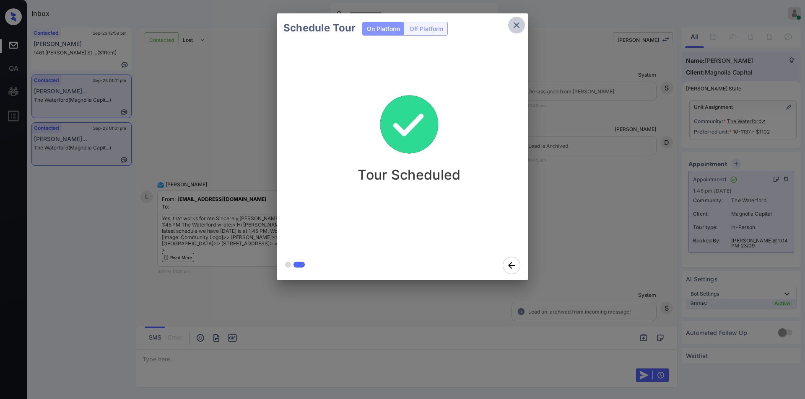
click at [517, 23] on icon "close" at bounding box center [516, 25] width 10 height 10
